Goal: Task Accomplishment & Management: Manage account settings

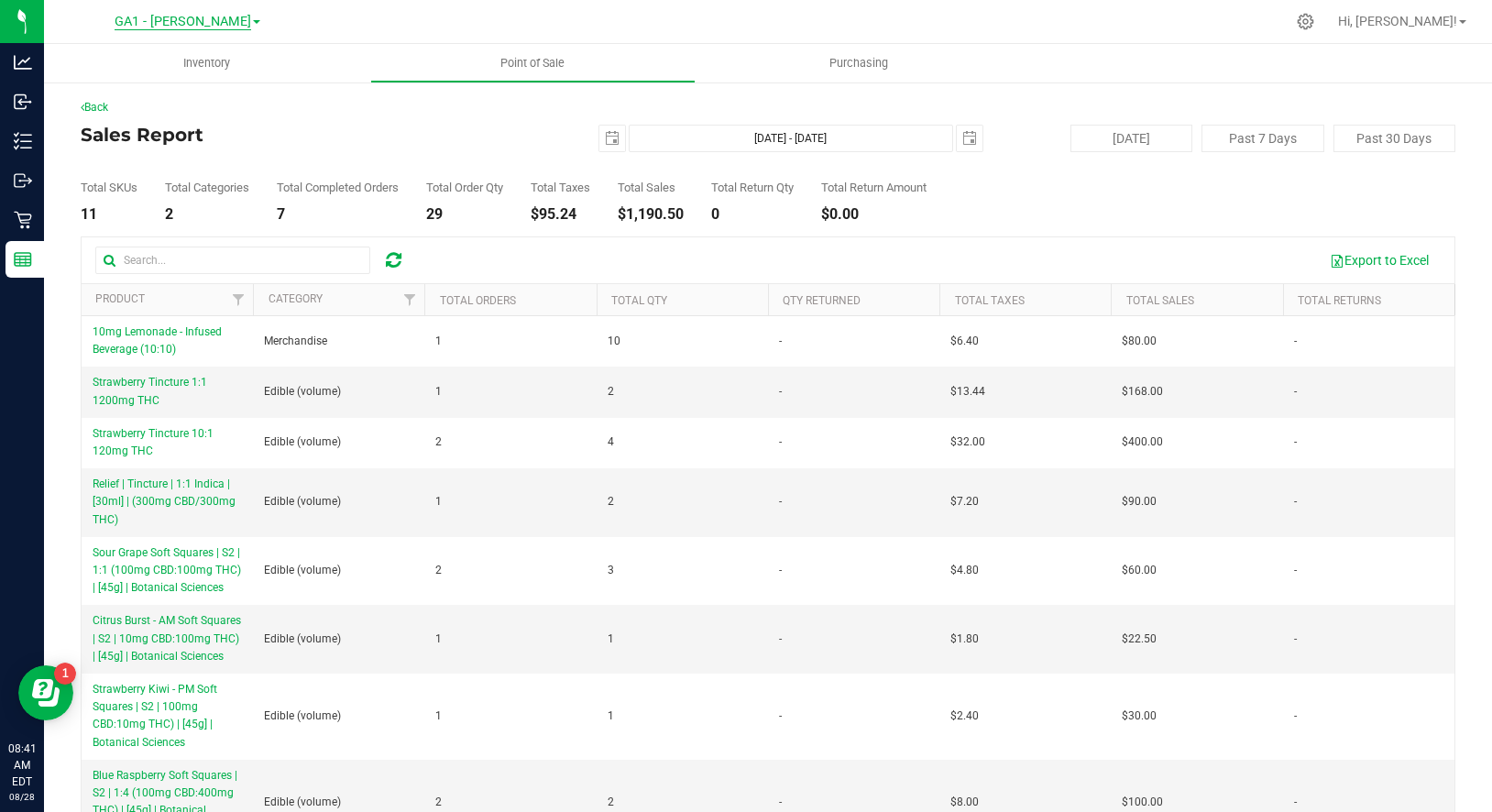
click at [195, 19] on span "GA1 - [PERSON_NAME]" at bounding box center [182, 22] width 136 height 17
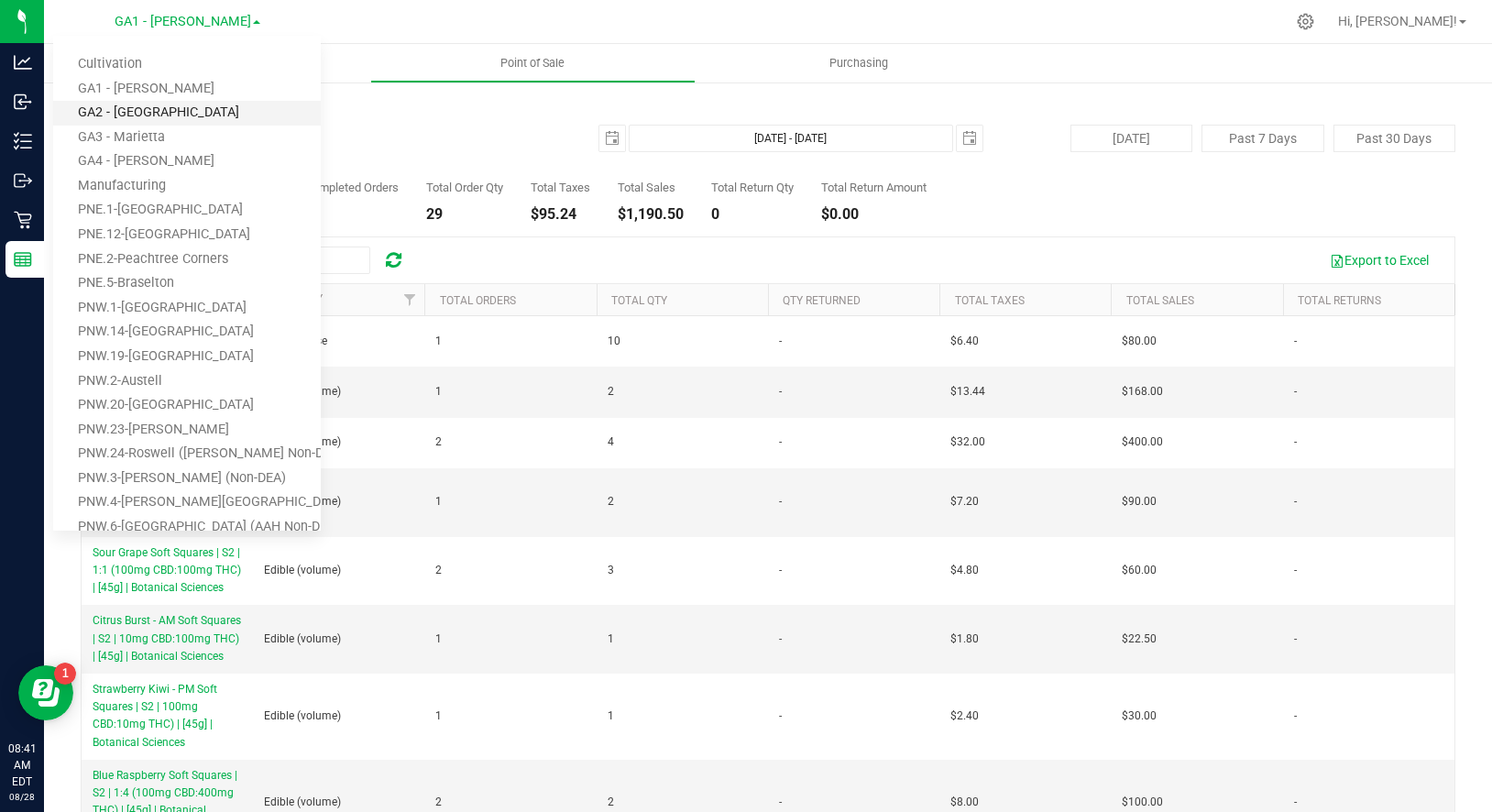
click at [143, 104] on link "GA2 - [GEOGRAPHIC_DATA]" at bounding box center [186, 113] width 268 height 25
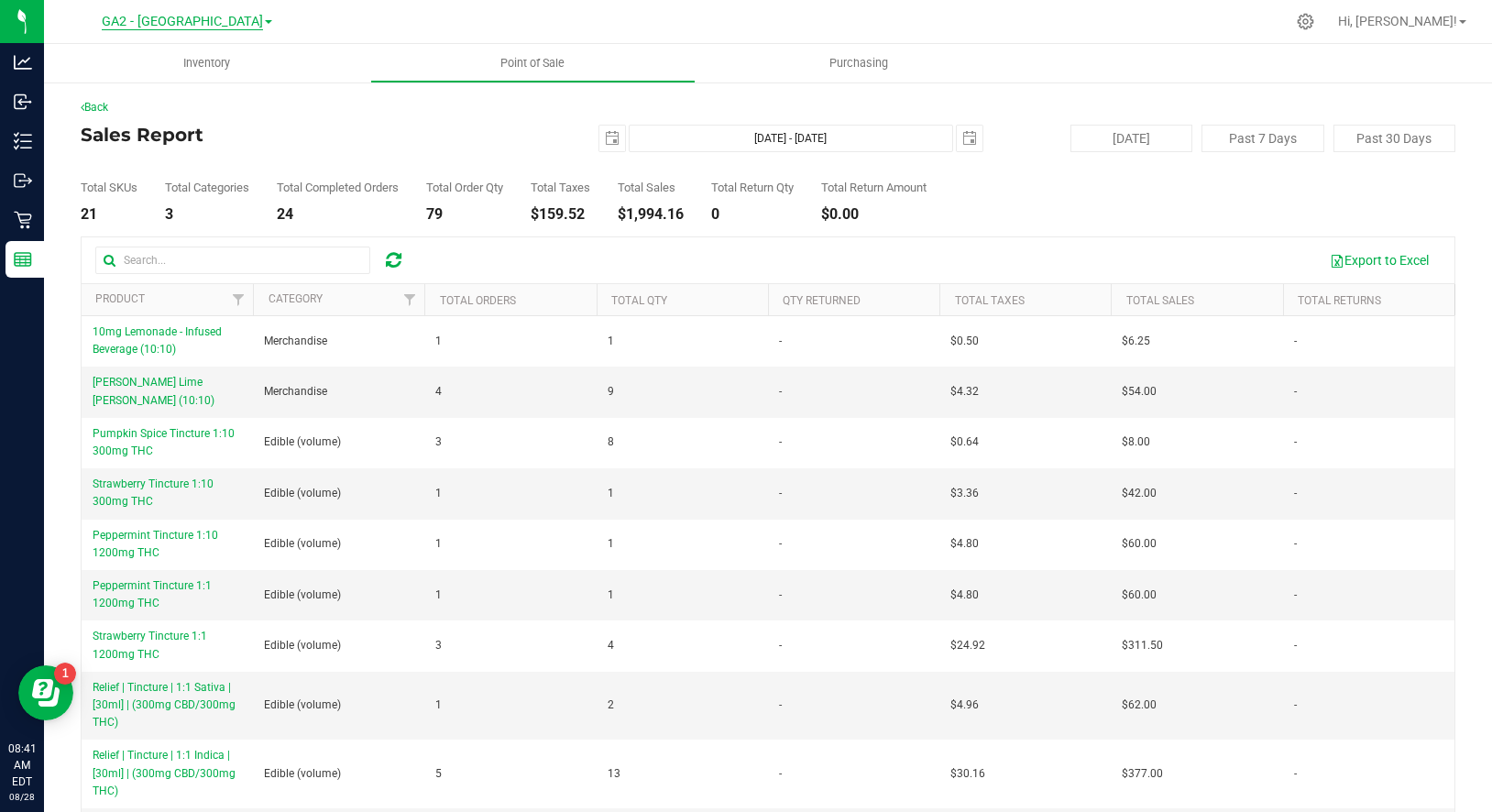
click at [180, 24] on span "GA2 - [GEOGRAPHIC_DATA]" at bounding box center [182, 22] width 161 height 17
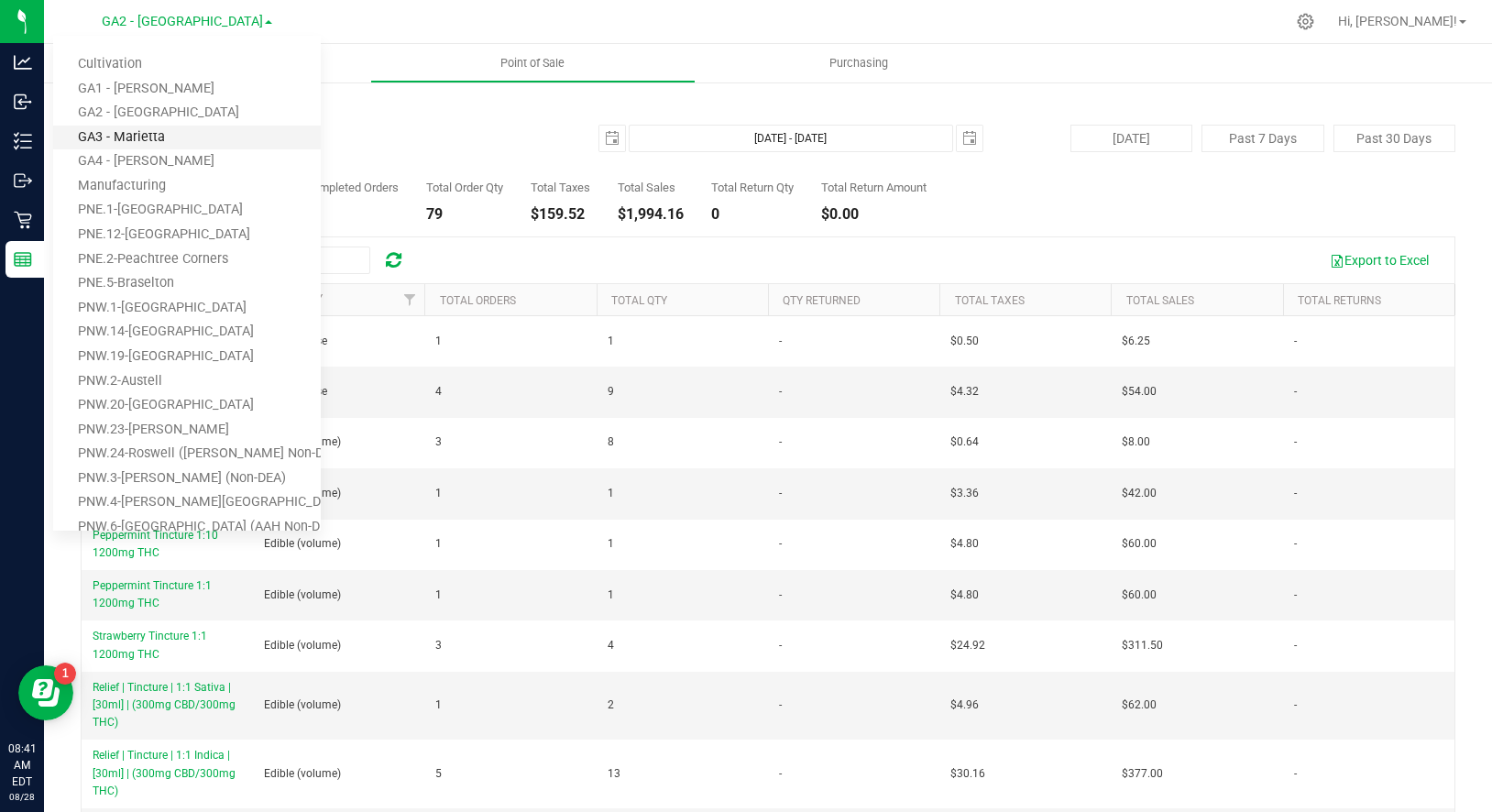
click at [144, 129] on link "GA3 - Marietta" at bounding box center [186, 138] width 268 height 25
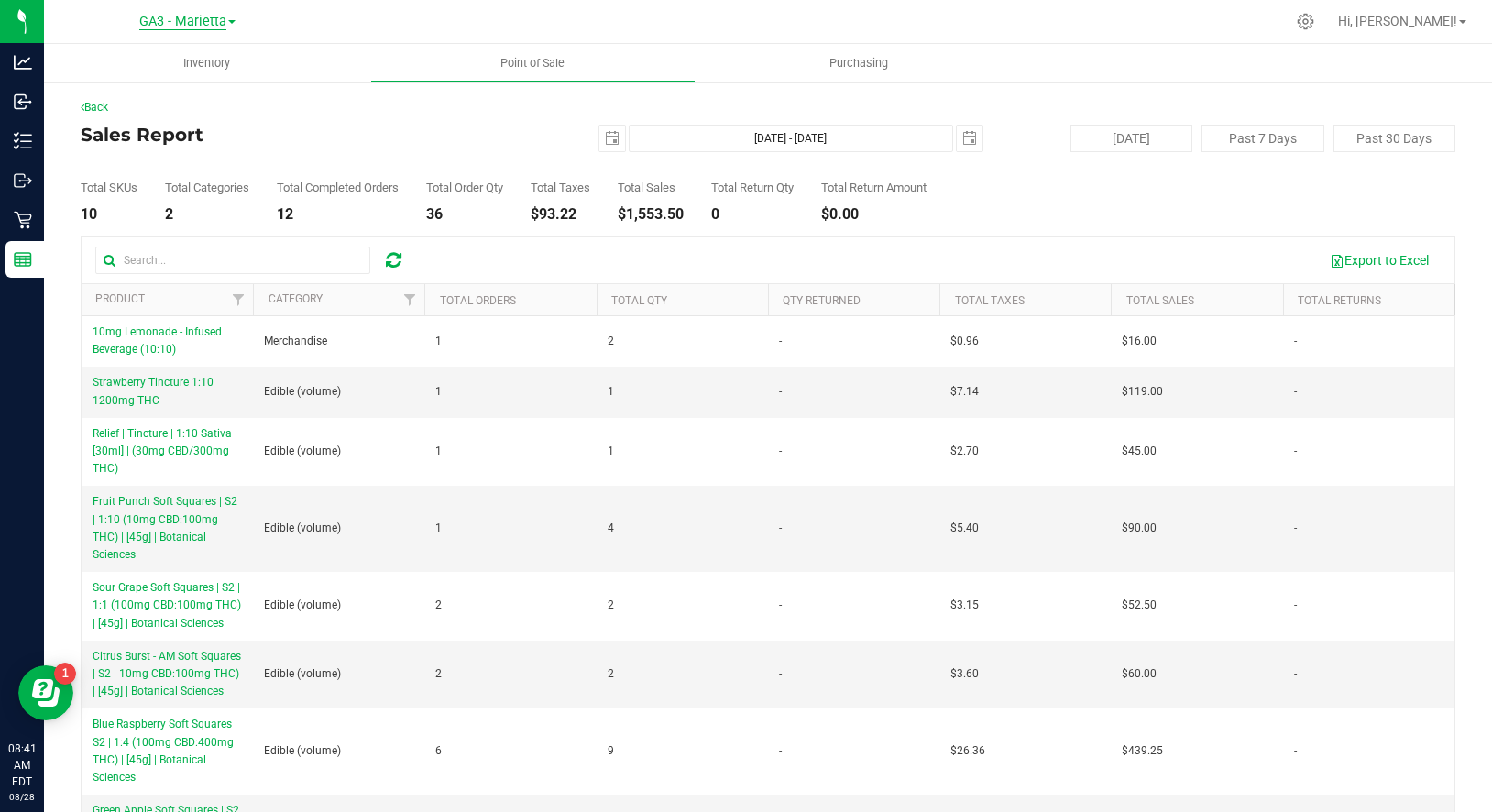
click at [204, 22] on span "GA3 - Marietta" at bounding box center [182, 22] width 87 height 17
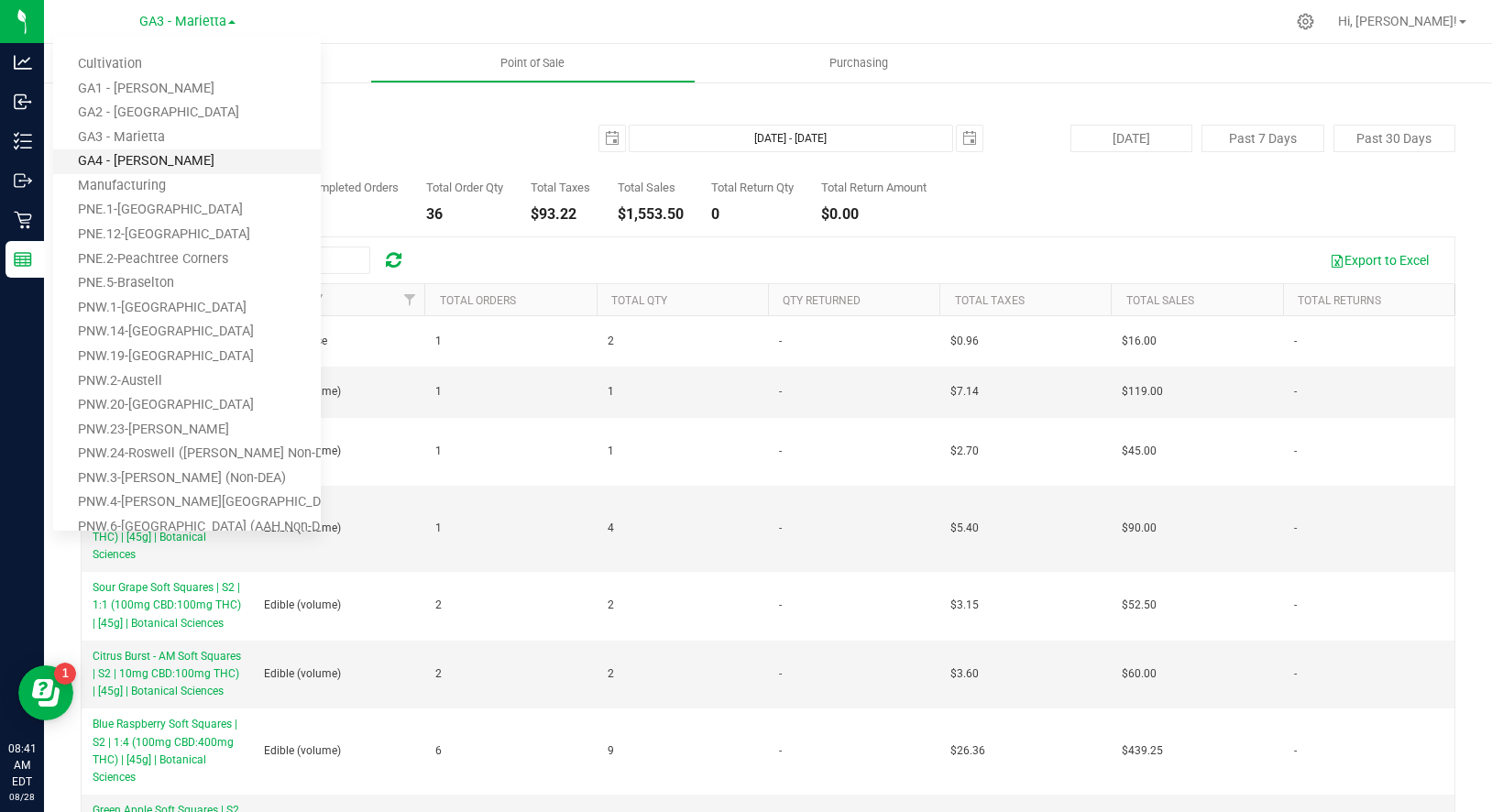
click at [132, 160] on link "GA4 - [PERSON_NAME]" at bounding box center [186, 161] width 268 height 25
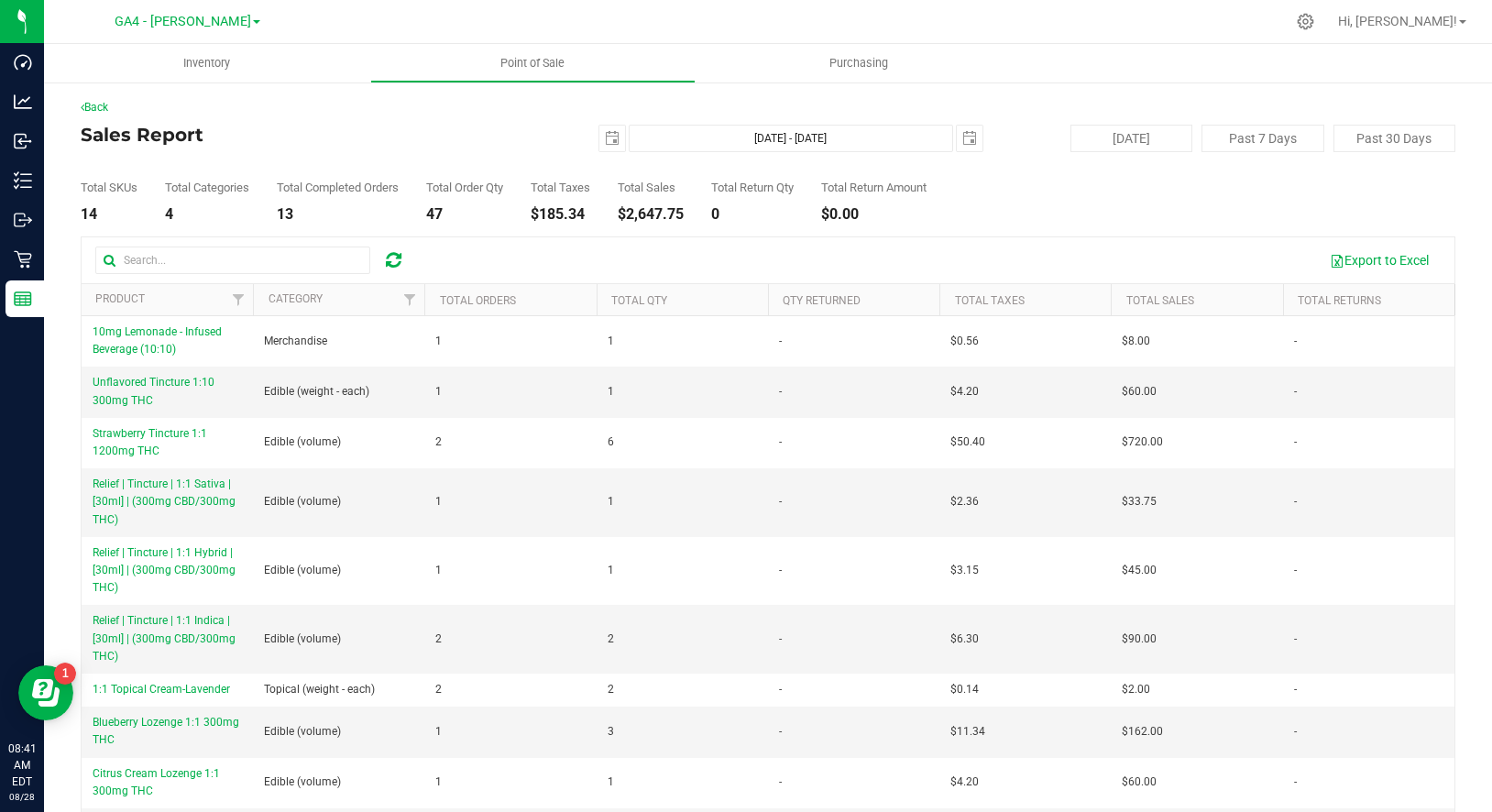
click at [382, 140] on h4 "Sales Report" at bounding box center [309, 135] width 458 height 20
